Goal: Information Seeking & Learning: Learn about a topic

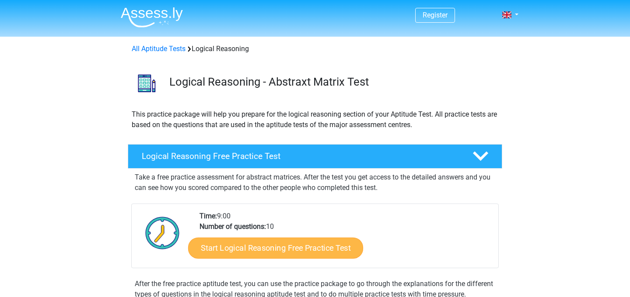
scroll to position [35, 0]
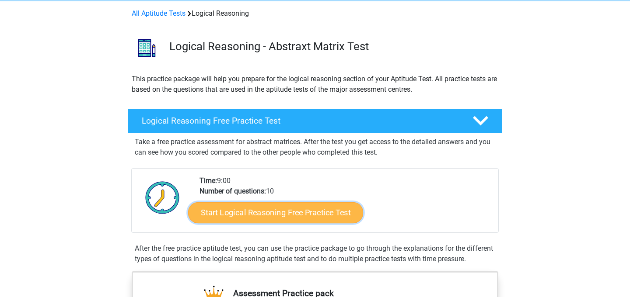
click at [285, 210] on link "Start Logical Reasoning Free Practice Test" at bounding box center [275, 212] width 175 height 21
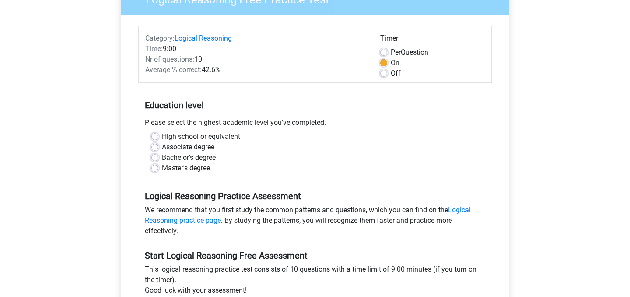
scroll to position [90, 0]
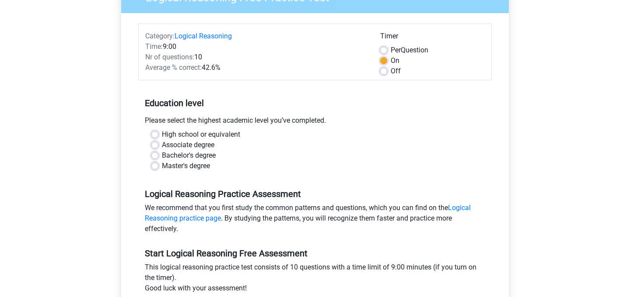
click at [197, 157] on label "Bachelor's degree" at bounding box center [189, 155] width 54 height 10
click at [158, 157] on input "Bachelor's degree" at bounding box center [154, 154] width 7 height 9
radio input "true"
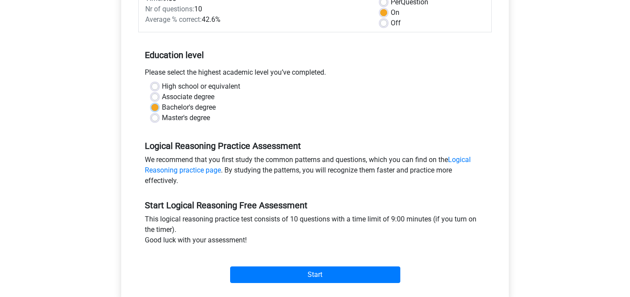
scroll to position [140, 0]
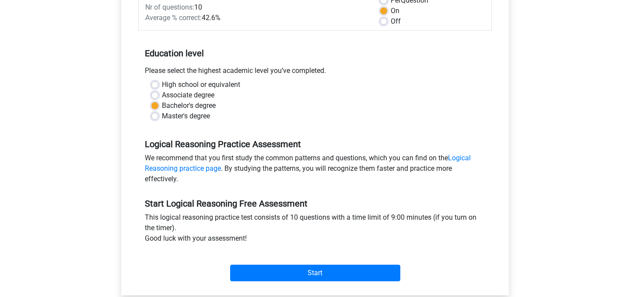
click at [197, 117] on label "Master's degree" at bounding box center [186, 116] width 48 height 10
click at [158, 117] on input "Master's degree" at bounding box center [154, 115] width 7 height 9
radio input "true"
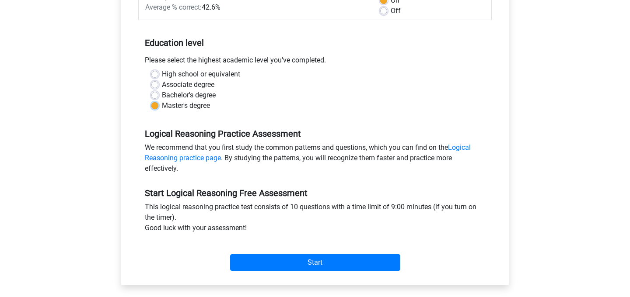
scroll to position [154, 0]
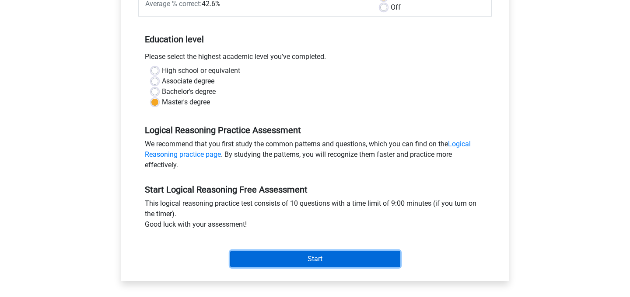
click at [259, 255] on input "Start" at bounding box center [315, 259] width 170 height 17
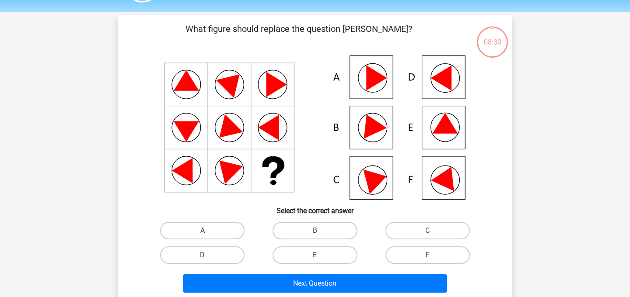
scroll to position [28, 0]
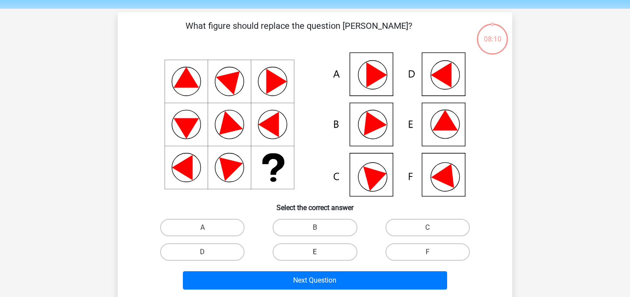
click at [315, 252] on label "E" at bounding box center [315, 252] width 84 height 17
click at [315, 252] on input "E" at bounding box center [318, 255] width 6 height 6
radio input "true"
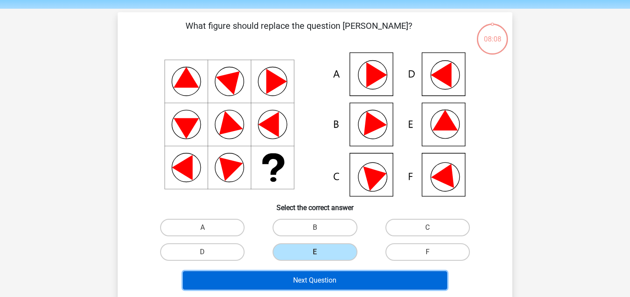
click at [347, 277] on button "Next Question" at bounding box center [315, 281] width 265 height 18
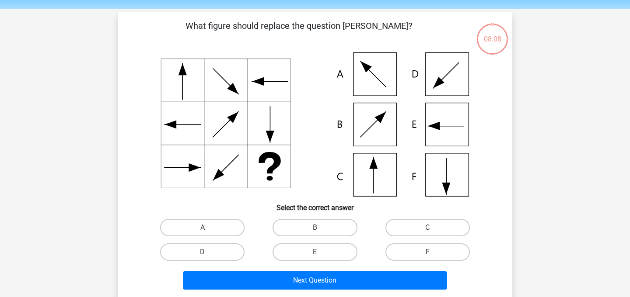
scroll to position [40, 0]
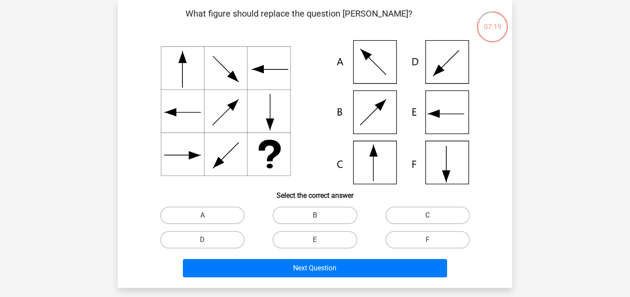
click at [417, 214] on label "C" at bounding box center [427, 215] width 84 height 17
click at [427, 216] on input "C" at bounding box center [430, 219] width 6 height 6
radio input "true"
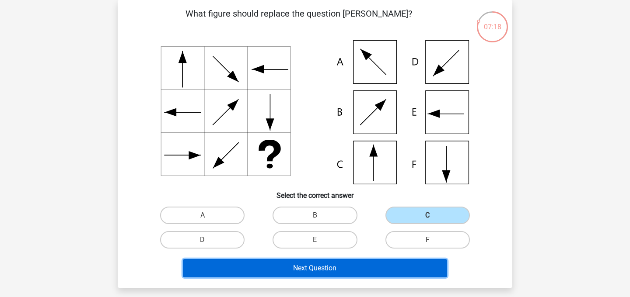
click at [322, 267] on button "Next Question" at bounding box center [315, 268] width 265 height 18
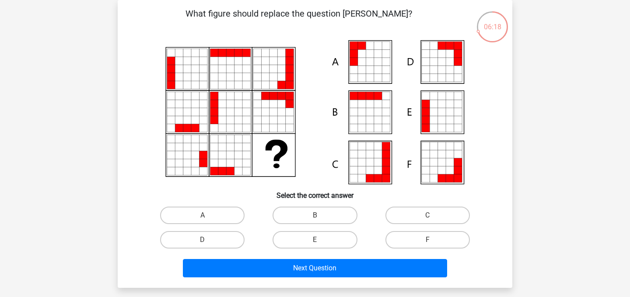
click at [370, 111] on icon at bounding box center [370, 112] width 8 height 8
click at [317, 216] on input "B" at bounding box center [318, 219] width 6 height 6
radio input "true"
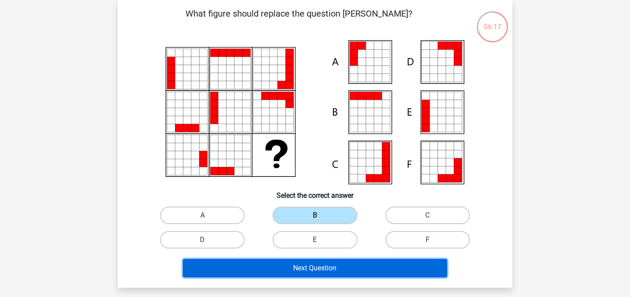
click at [333, 265] on button "Next Question" at bounding box center [315, 268] width 265 height 18
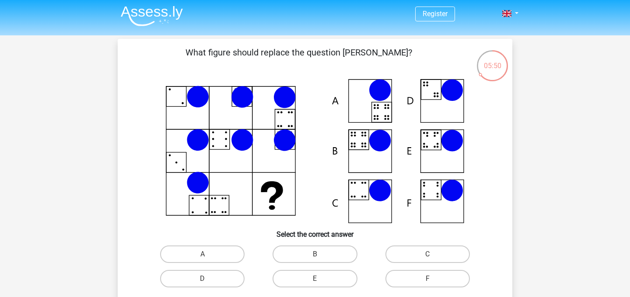
scroll to position [0, 0]
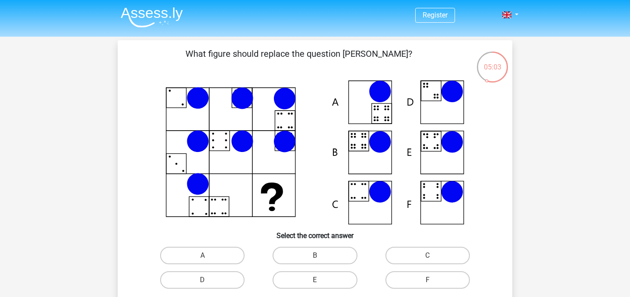
click at [381, 105] on icon at bounding box center [315, 152] width 353 height 144
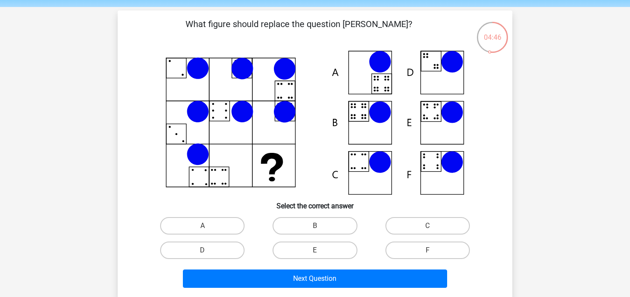
scroll to position [19, 0]
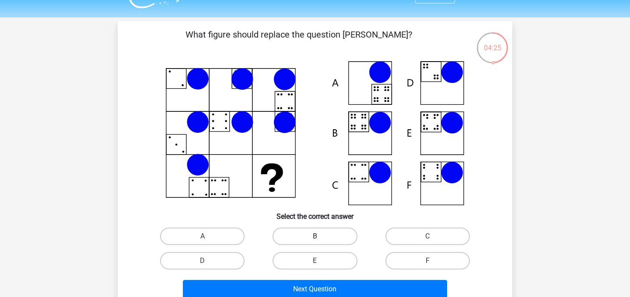
click at [301, 233] on label "B" at bounding box center [315, 236] width 84 height 17
click at [315, 237] on input "B" at bounding box center [318, 240] width 6 height 6
radio input "true"
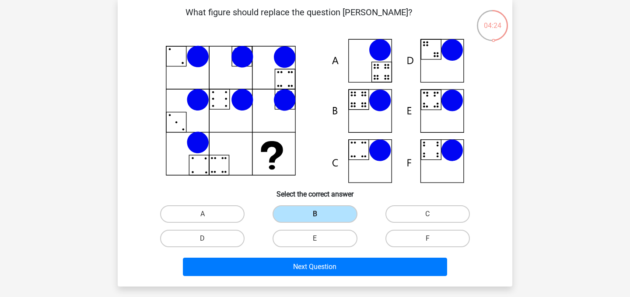
scroll to position [45, 0]
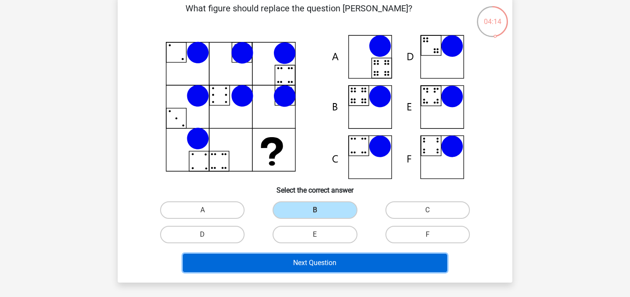
click at [312, 262] on button "Next Question" at bounding box center [315, 263] width 265 height 18
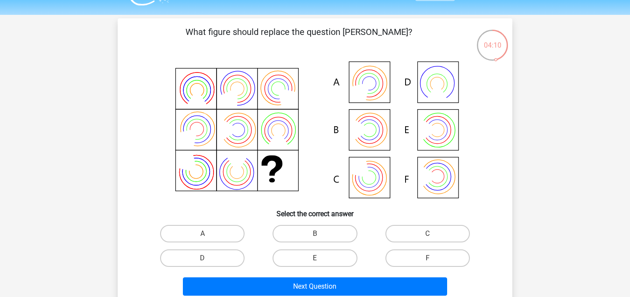
scroll to position [19, 0]
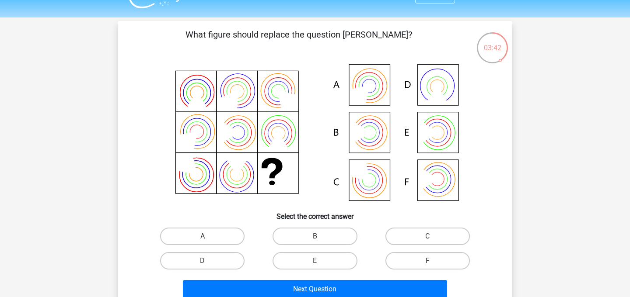
click at [210, 236] on label "A" at bounding box center [202, 236] width 84 height 17
click at [208, 237] on input "A" at bounding box center [206, 240] width 6 height 6
radio input "true"
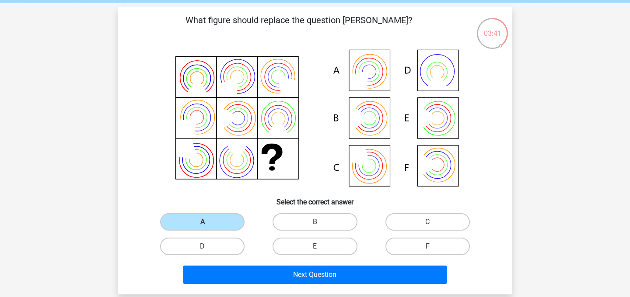
scroll to position [43, 0]
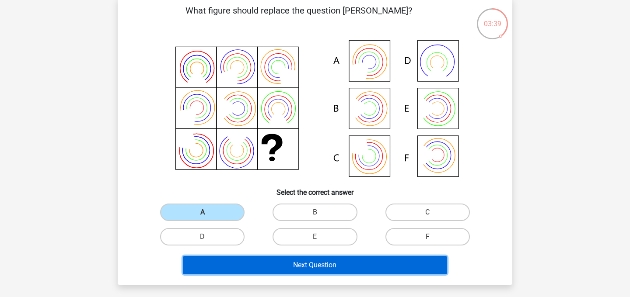
click at [304, 259] on button "Next Question" at bounding box center [315, 265] width 265 height 18
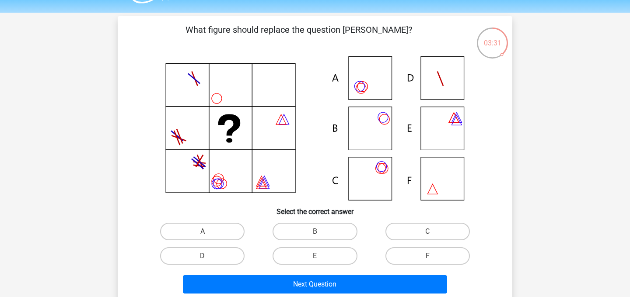
scroll to position [29, 0]
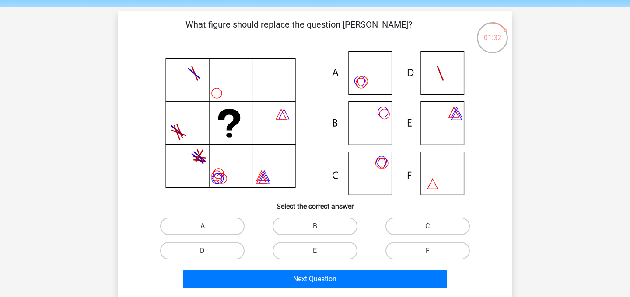
click at [414, 226] on label "C" at bounding box center [427, 226] width 84 height 17
click at [427, 227] on input "C" at bounding box center [430, 230] width 6 height 6
radio input "true"
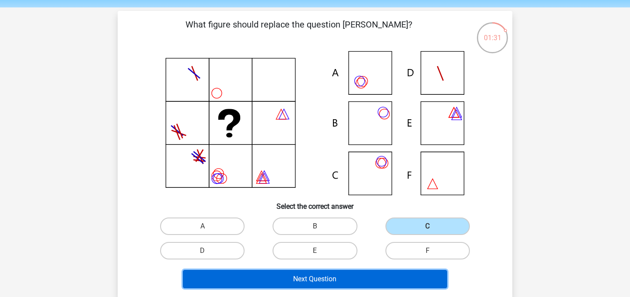
click at [353, 280] on button "Next Question" at bounding box center [315, 279] width 265 height 18
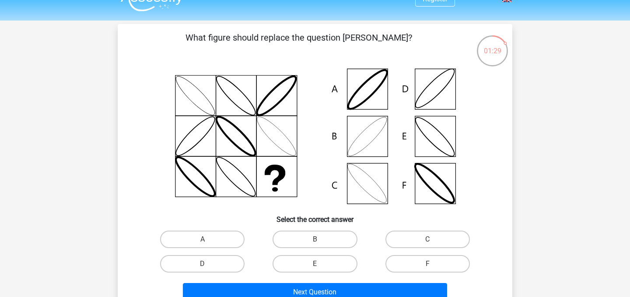
scroll to position [17, 0]
click at [301, 239] on label "B" at bounding box center [315, 239] width 84 height 17
click at [315, 239] on input "B" at bounding box center [318, 242] width 6 height 6
radio input "true"
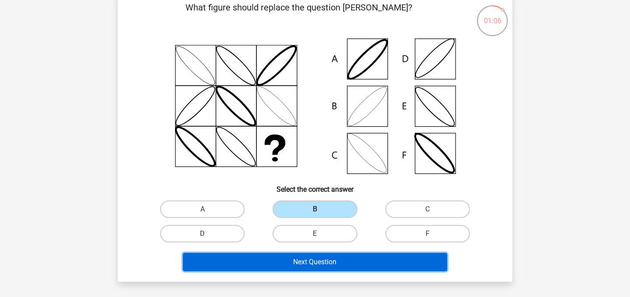
click at [266, 266] on button "Next Question" at bounding box center [315, 262] width 265 height 18
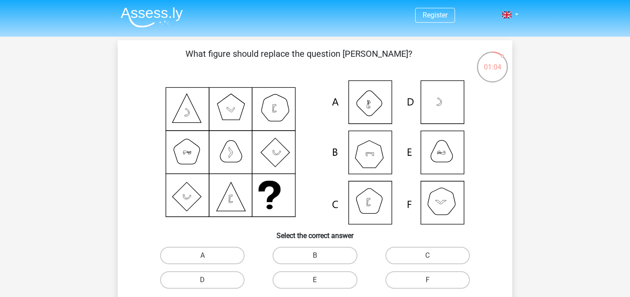
scroll to position [2, 0]
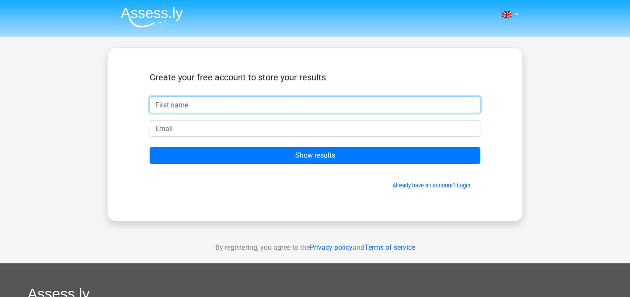
click at [276, 109] on input "text" at bounding box center [315, 105] width 331 height 17
type input "severine"
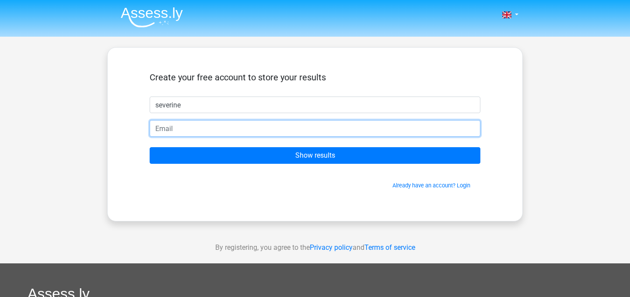
click at [189, 135] on input "email" at bounding box center [315, 128] width 331 height 17
type input "[EMAIL_ADDRESS][DOMAIN_NAME]"
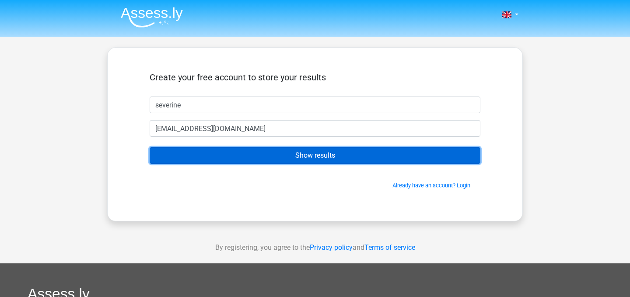
click at [219, 155] on input "Show results" at bounding box center [315, 155] width 331 height 17
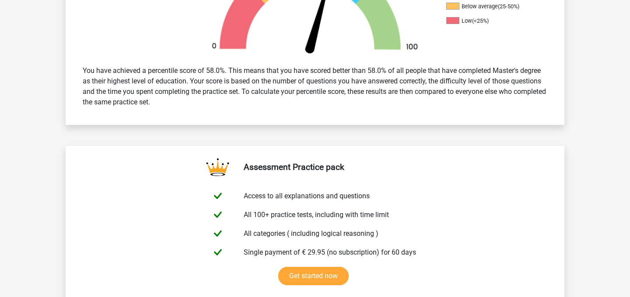
scroll to position [339, 0]
